Goal: Information Seeking & Learning: Learn about a topic

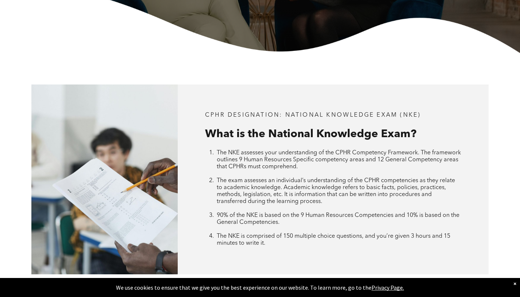
scroll to position [224, 0]
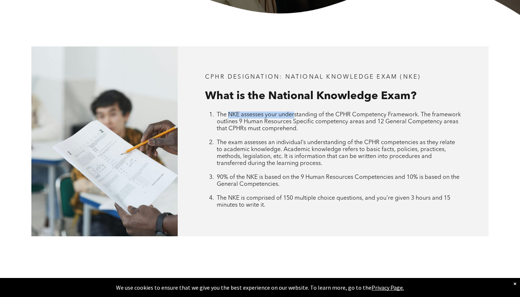
drag, startPoint x: 228, startPoint y: 114, endPoint x: 295, endPoint y: 114, distance: 67.6
click at [295, 114] on span "The NKE assesses your understanding of the CPHR Competency Framework. The frame…" at bounding box center [339, 122] width 244 height 20
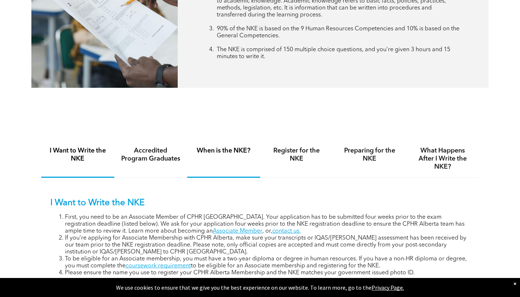
scroll to position [475, 0]
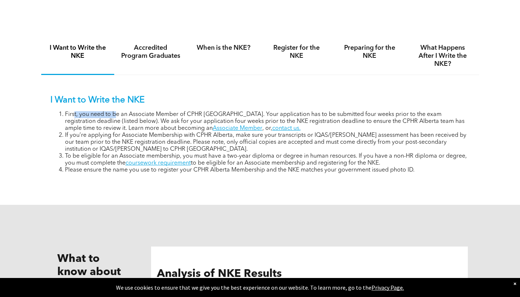
drag, startPoint x: 73, startPoint y: 114, endPoint x: 114, endPoint y: 115, distance: 41.3
click at [114, 115] on li "First, you need to be an Associate Member of CPHR [GEOGRAPHIC_DATA]. Your appli…" at bounding box center [267, 121] width 405 height 21
drag, startPoint x: 106, startPoint y: 117, endPoint x: 96, endPoint y: 116, distance: 10.6
click at [106, 117] on li "First, you need to be an Associate Member of CPHR [GEOGRAPHIC_DATA]. Your appli…" at bounding box center [267, 121] width 405 height 21
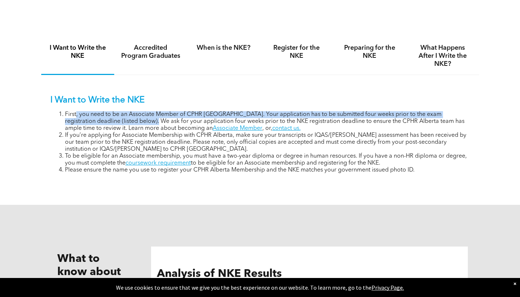
drag, startPoint x: 75, startPoint y: 113, endPoint x: 128, endPoint y: 118, distance: 52.8
click at [128, 118] on li "First, you need to be an Associate Member of CPHR [GEOGRAPHIC_DATA]. Your appli…" at bounding box center [267, 121] width 405 height 21
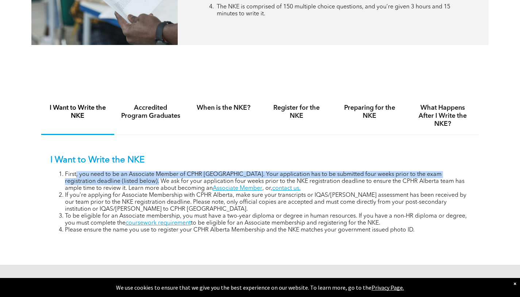
scroll to position [384, 0]
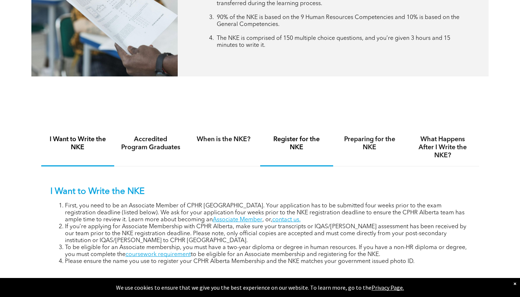
click at [296, 140] on h4 "Register for the NKE" at bounding box center [297, 143] width 60 height 16
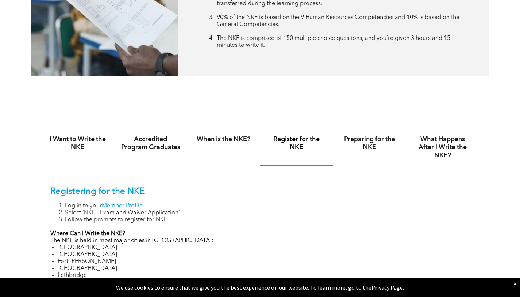
scroll to position [393, 0]
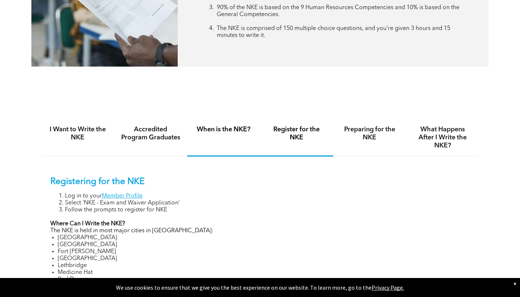
click at [232, 129] on h4 "When is the NKE?" at bounding box center [224, 129] width 60 height 8
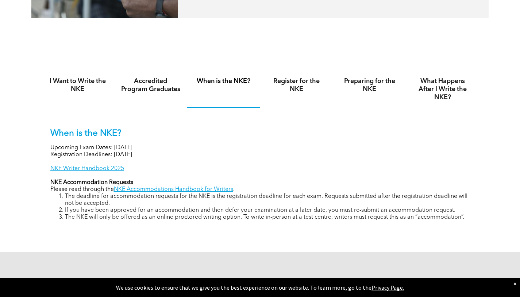
scroll to position [443, 0]
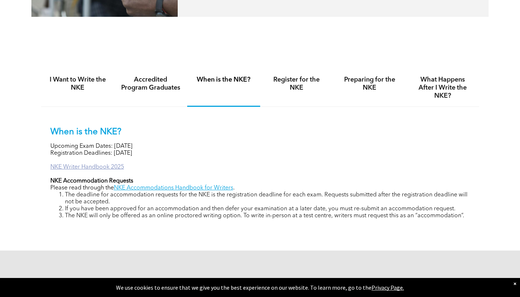
click at [100, 166] on link "NKE Writer Handbook 2025" at bounding box center [87, 167] width 74 height 6
